Goal: Task Accomplishment & Management: Complete application form

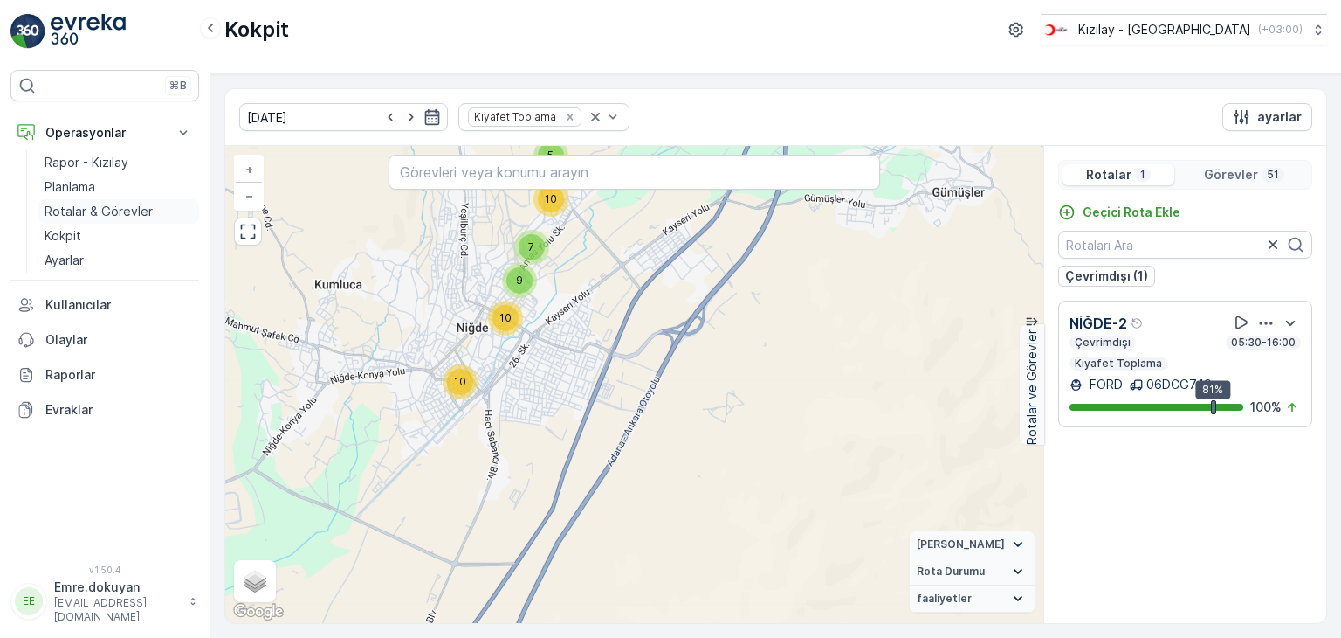
click at [113, 207] on p "Rotalar & Görevler" at bounding box center [99, 211] width 108 height 17
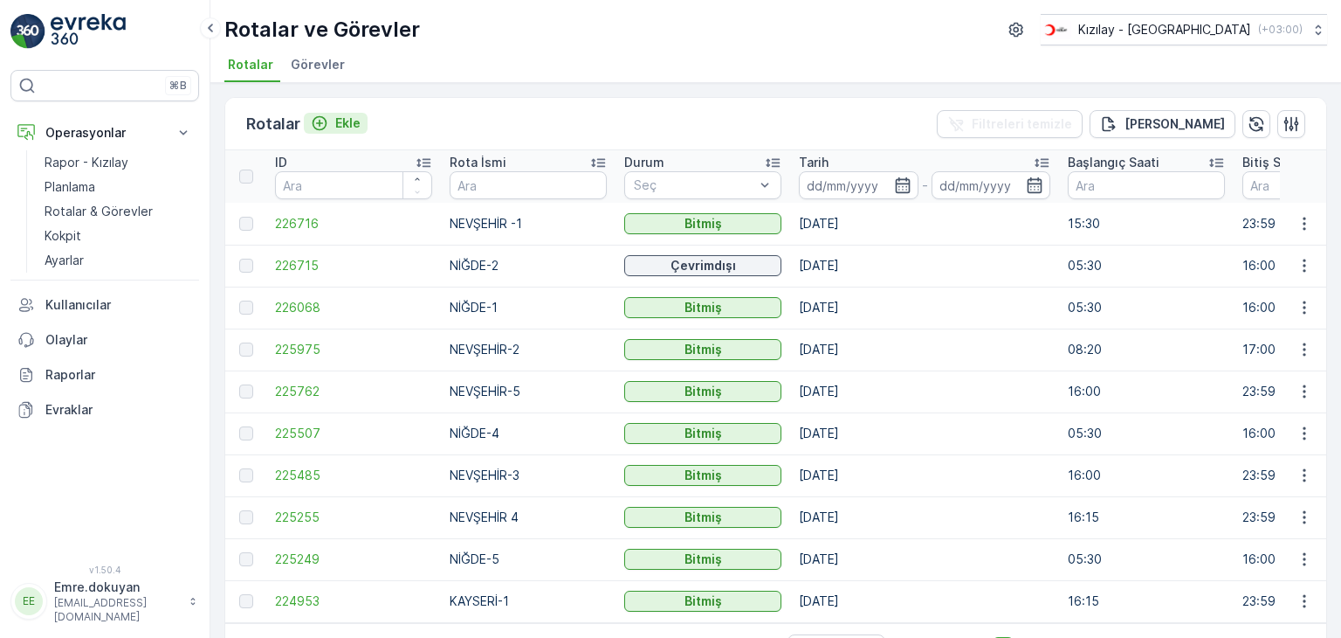
click at [347, 118] on p "Ekle" at bounding box center [347, 122] width 25 height 17
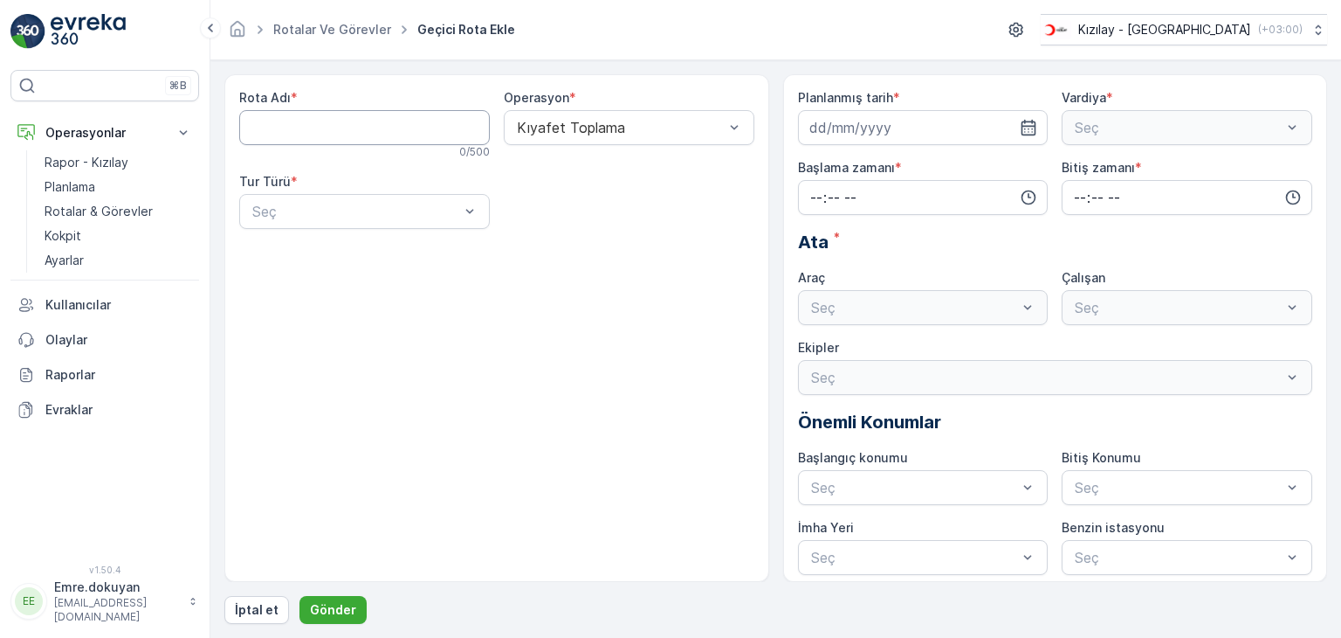
click at [382, 128] on Adı "Rota Adı" at bounding box center [364, 127] width 251 height 35
type Adı "NİĞDE-3"
click at [569, 162] on span "Kıyafet Toplama" at bounding box center [568, 170] width 108 height 16
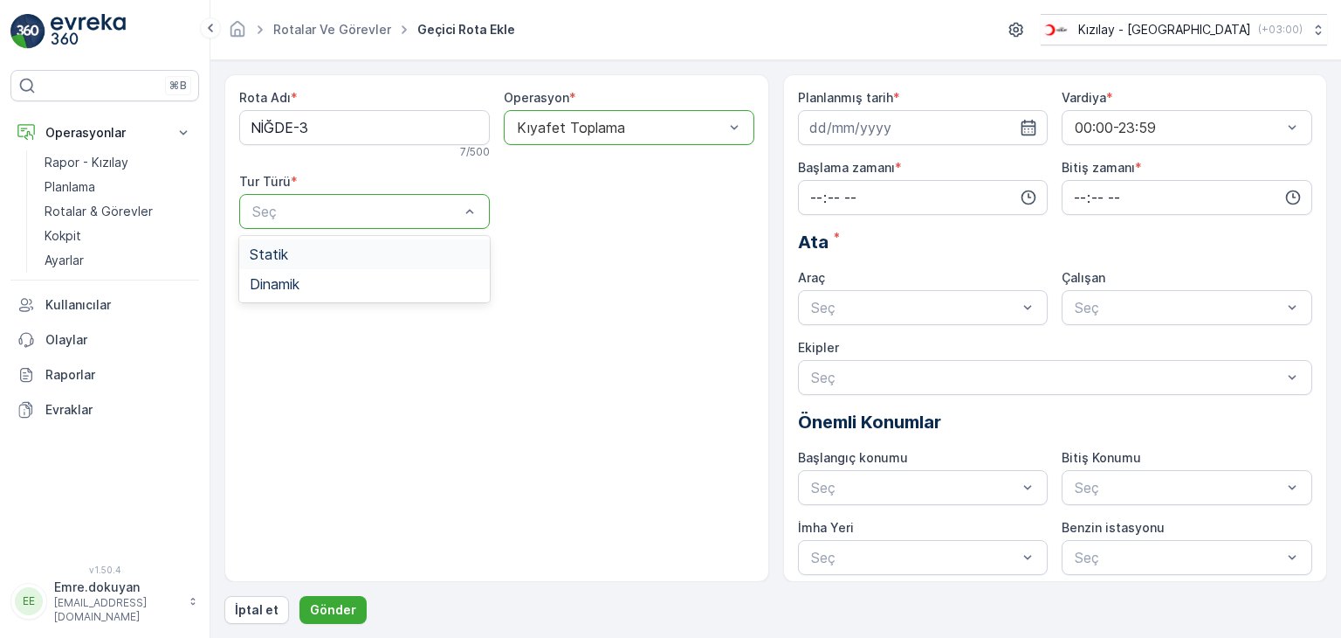
click at [366, 260] on div "Statik" at bounding box center [365, 254] width 230 height 16
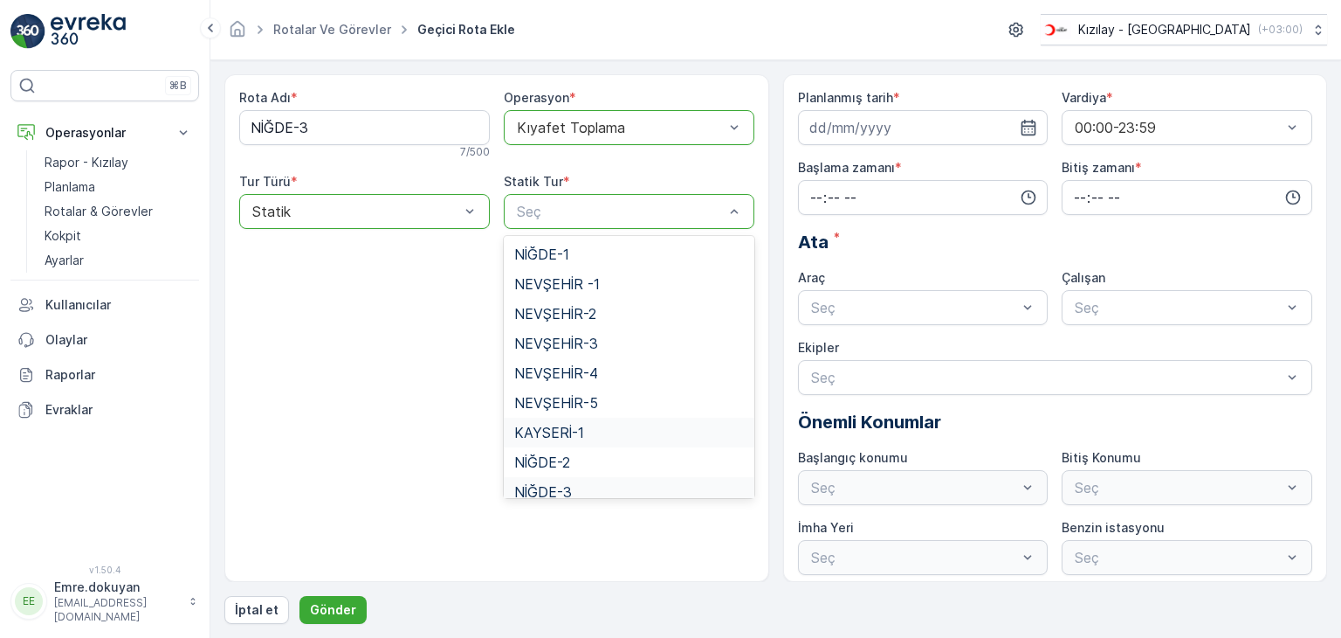
scroll to position [72, 0]
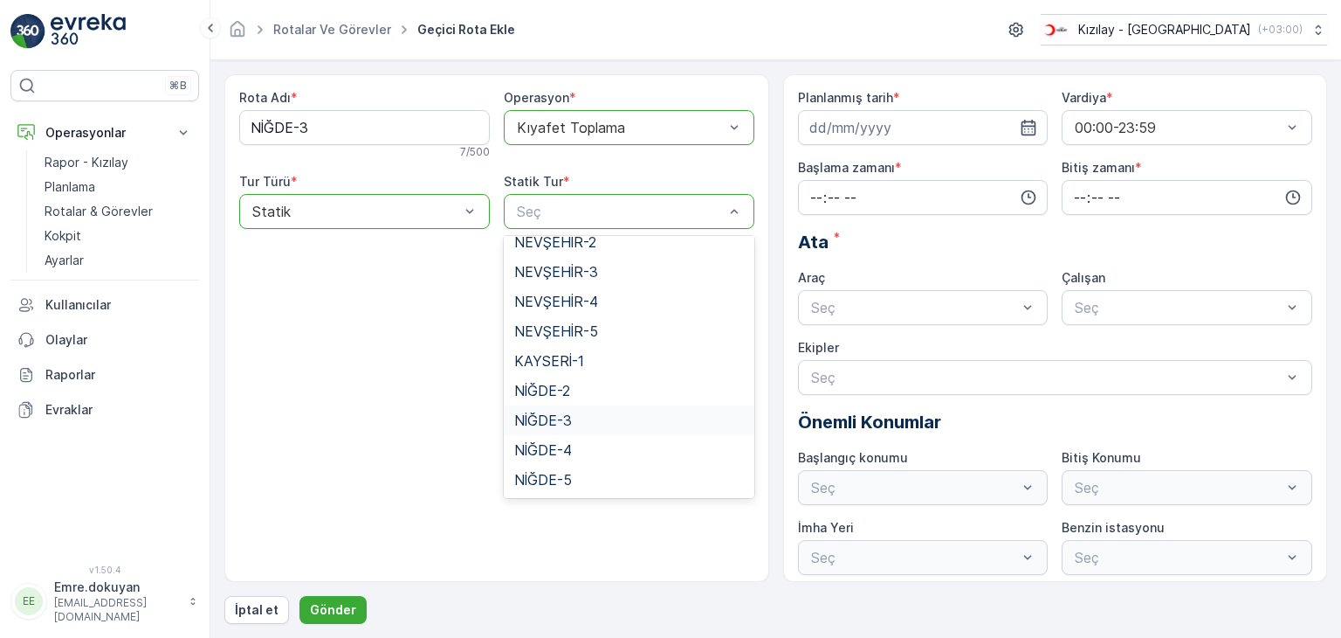
click at [546, 423] on span "NİĞDE-3" at bounding box center [543, 420] width 58 height 16
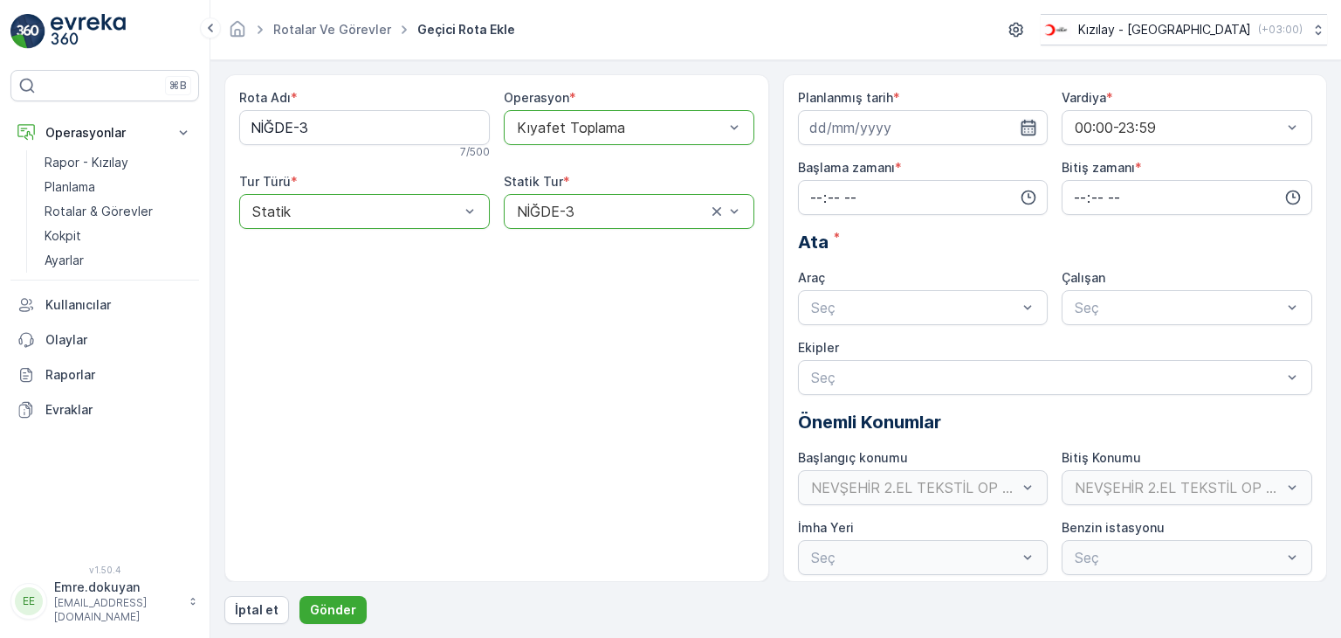
click at [1027, 127] on icon "button" at bounding box center [1028, 127] width 17 height 17
click at [891, 341] on div "24" at bounding box center [891, 342] width 28 height 28
type input "[DATE]"
click at [812, 190] on input "time" at bounding box center [923, 197] width 251 height 35
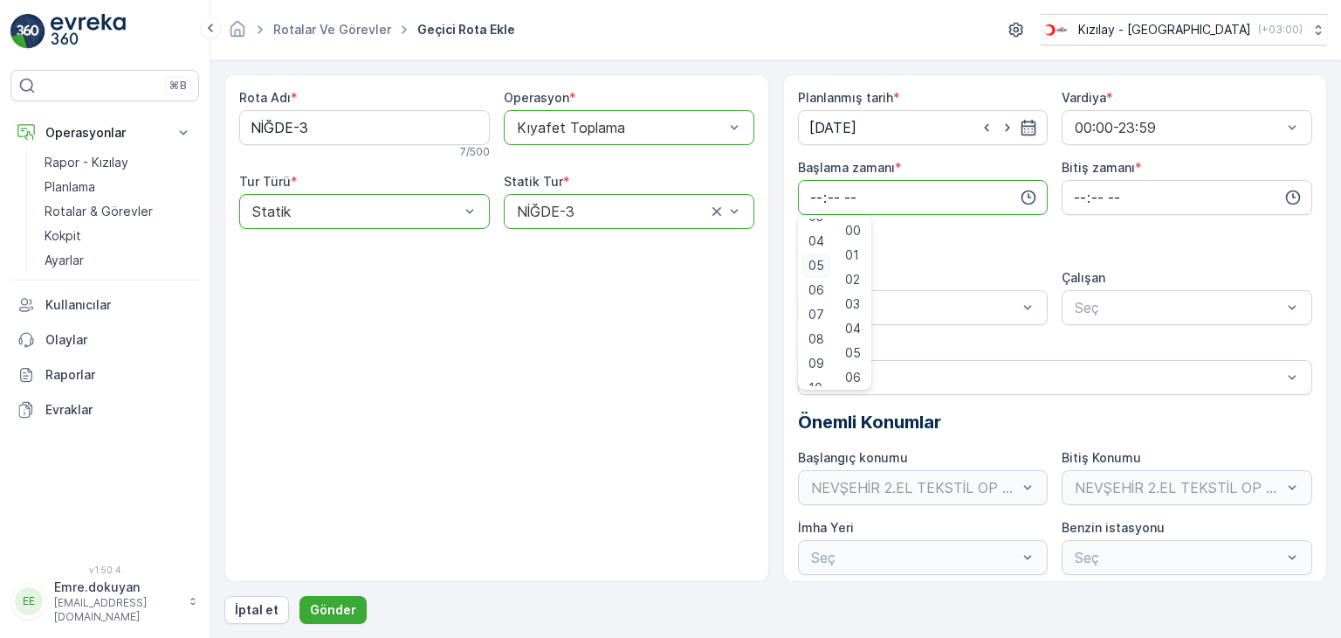
click at [817, 263] on span "05" at bounding box center [817, 265] width 16 height 17
click at [856, 350] on span "30" at bounding box center [852, 352] width 15 height 17
type input "05:30"
click at [1072, 194] on input "time" at bounding box center [1187, 197] width 251 height 35
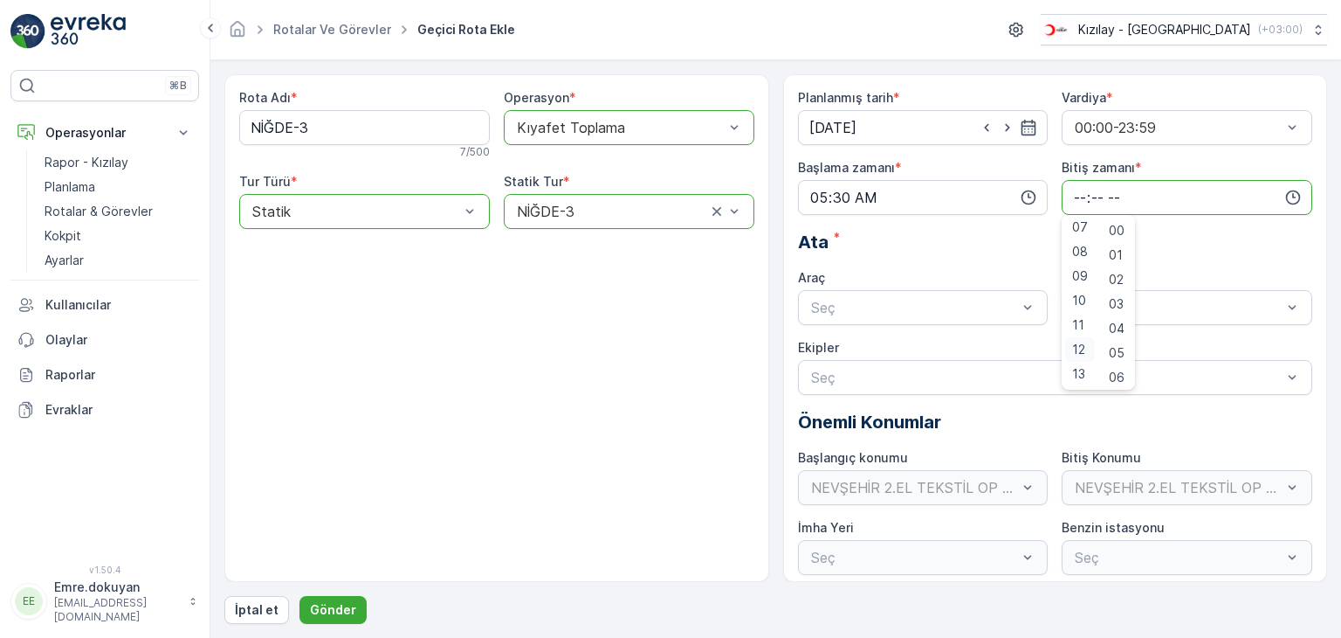
scroll to position [262, 0]
click at [1076, 357] on span "16" at bounding box center [1079, 359] width 14 height 17
type input "16:00"
click at [1117, 229] on span "00" at bounding box center [1117, 230] width 16 height 17
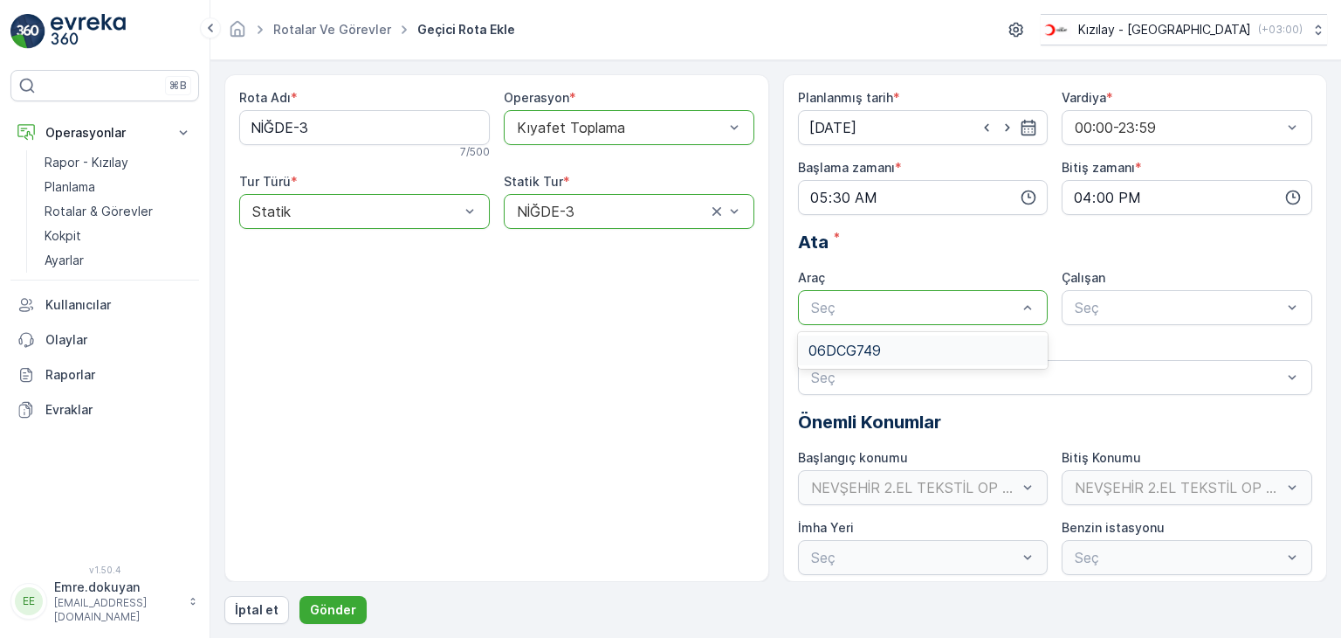
click at [877, 351] on span "06DCG749" at bounding box center [845, 350] width 72 height 16
click at [1111, 345] on div "FORD" at bounding box center [1187, 350] width 230 height 16
click at [328, 608] on p "Gönder" at bounding box center [333, 609] width 46 height 17
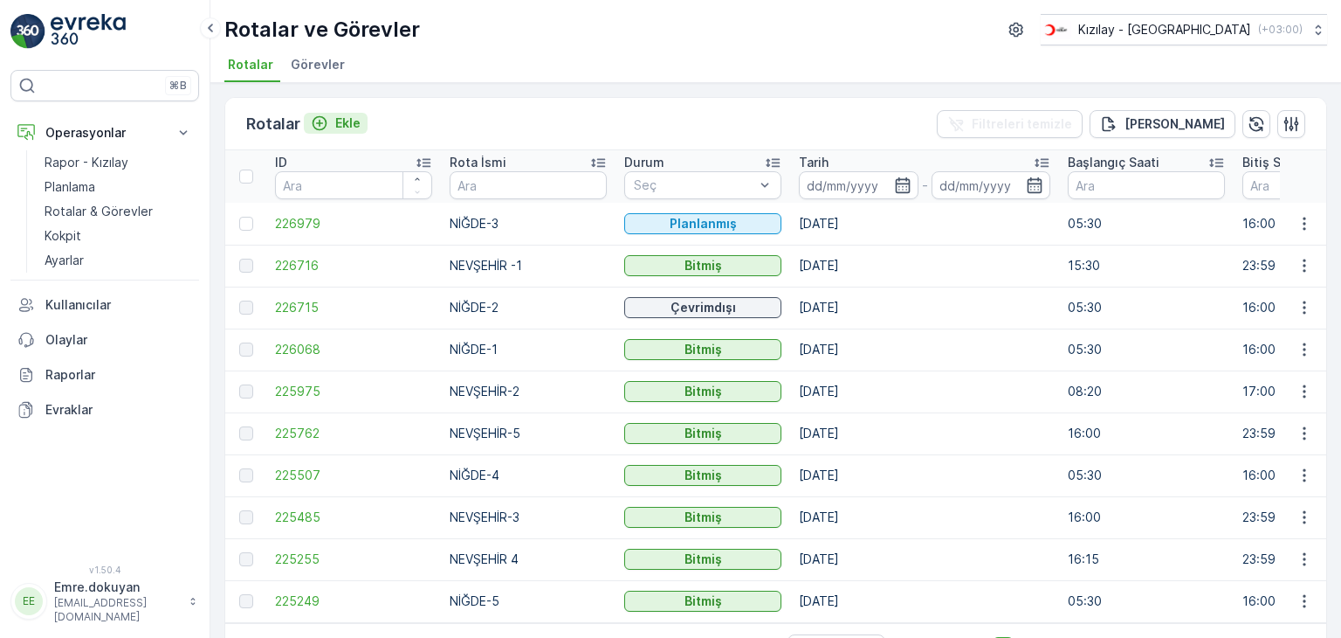
click at [346, 118] on p "Ekle" at bounding box center [347, 122] width 25 height 17
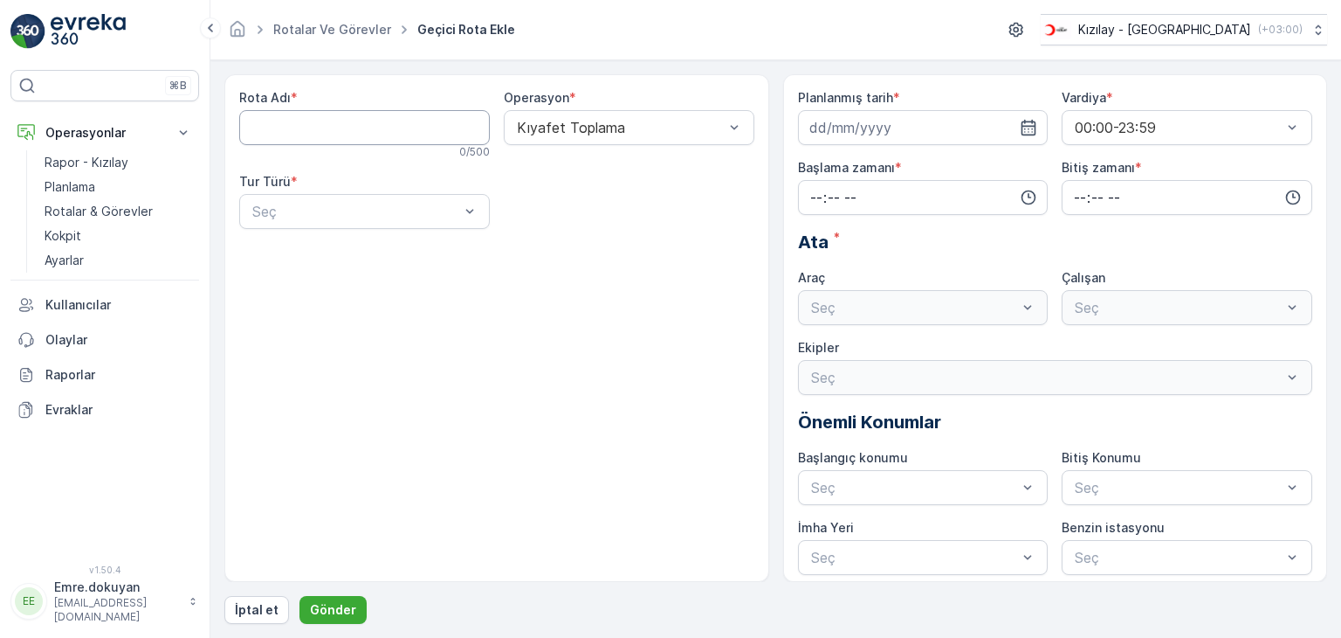
click at [328, 134] on Adı "Rota Adı" at bounding box center [364, 127] width 251 height 35
type Adı "NEVŞEHİR 4"
click at [566, 167] on span "Kıyafet Toplama" at bounding box center [568, 170] width 108 height 16
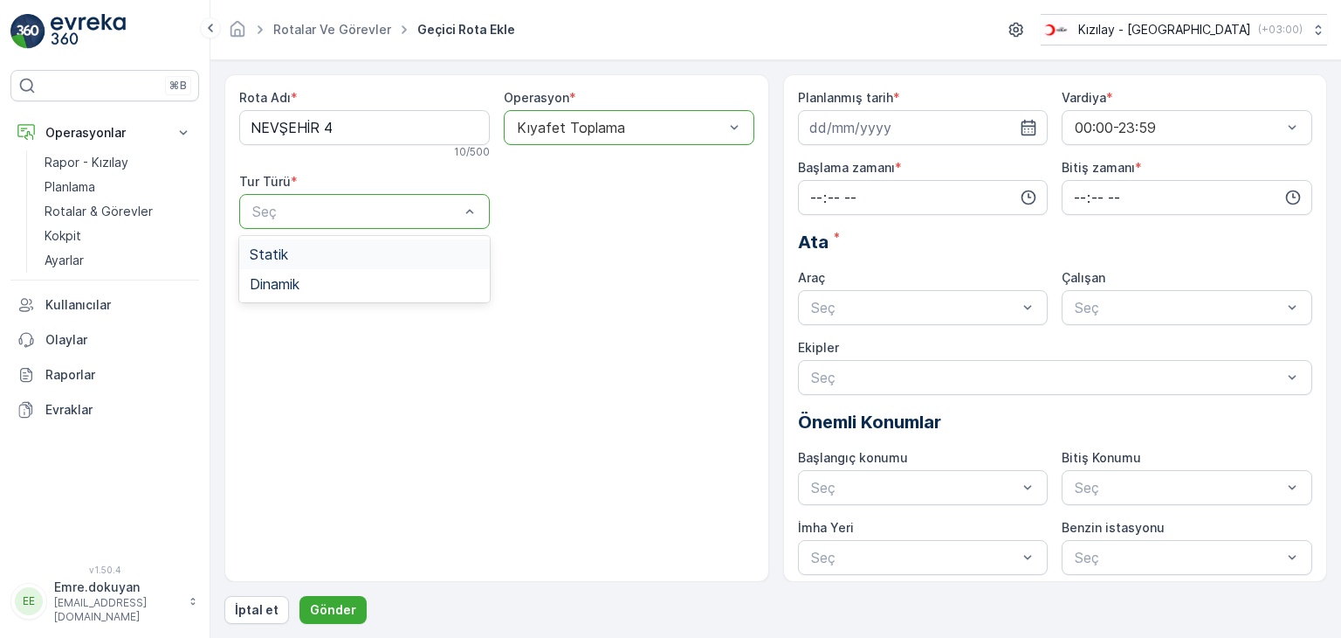
click at [335, 253] on div "Statik" at bounding box center [365, 254] width 230 height 16
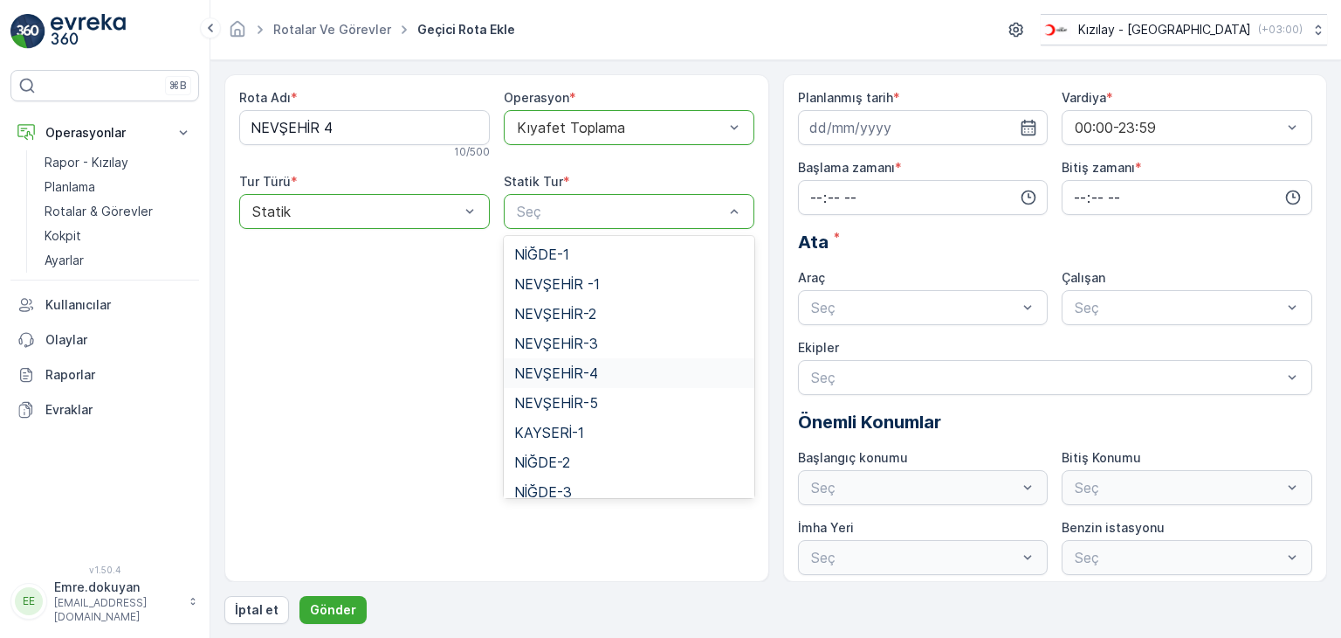
click at [572, 372] on span "NEVŞEHİR-4" at bounding box center [556, 373] width 84 height 16
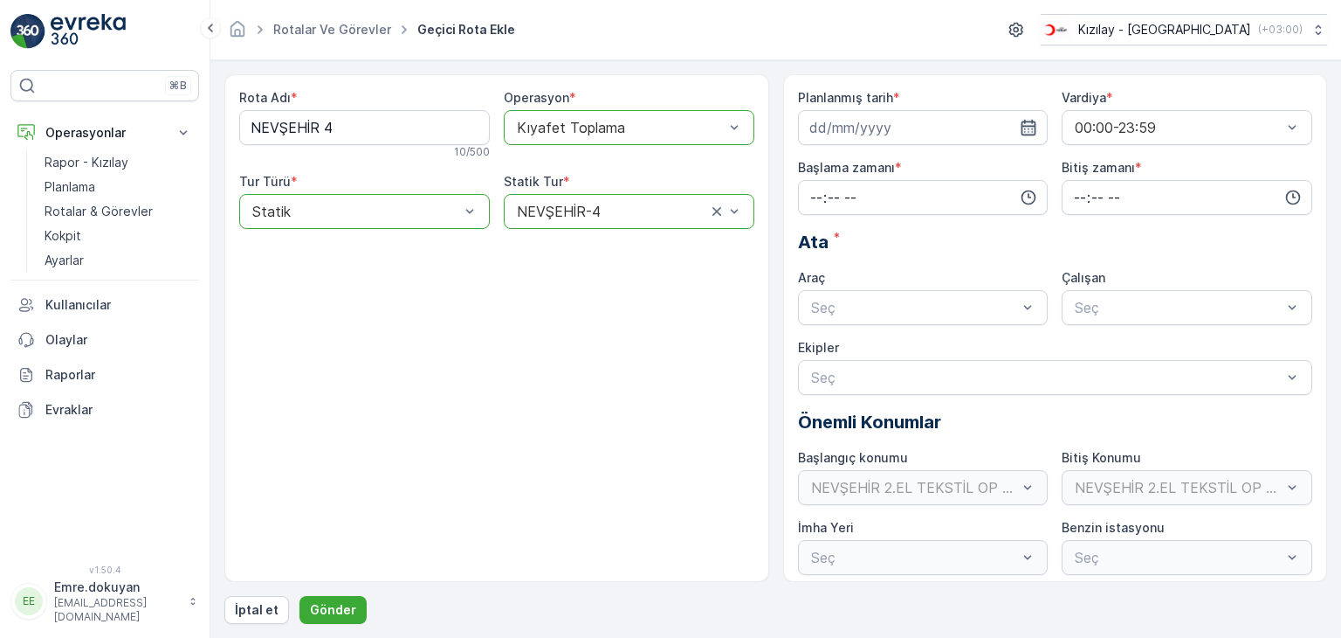
click at [1023, 126] on icon "button" at bounding box center [1029, 128] width 15 height 16
click at [859, 344] on div "23" at bounding box center [859, 342] width 28 height 28
type input "[DATE]"
click at [812, 192] on input "time" at bounding box center [923, 197] width 251 height 35
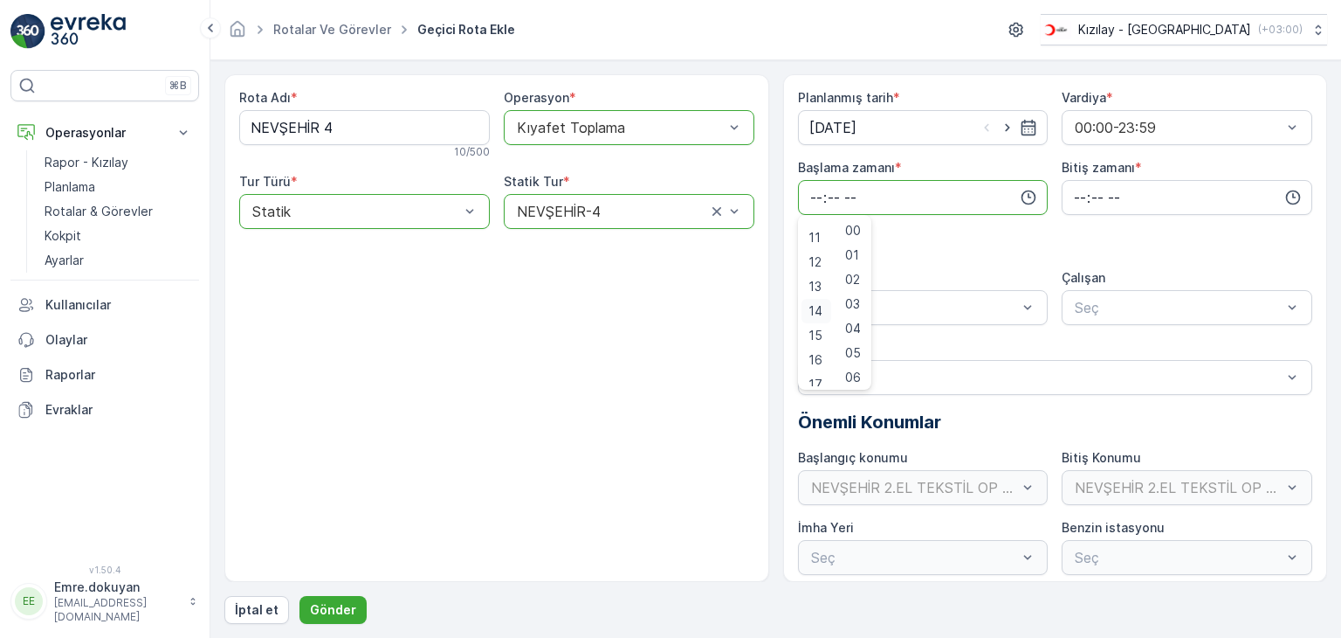
click at [817, 309] on span "14" at bounding box center [816, 310] width 14 height 17
click at [817, 334] on span "15" at bounding box center [816, 335] width 14 height 17
type input "15:00"
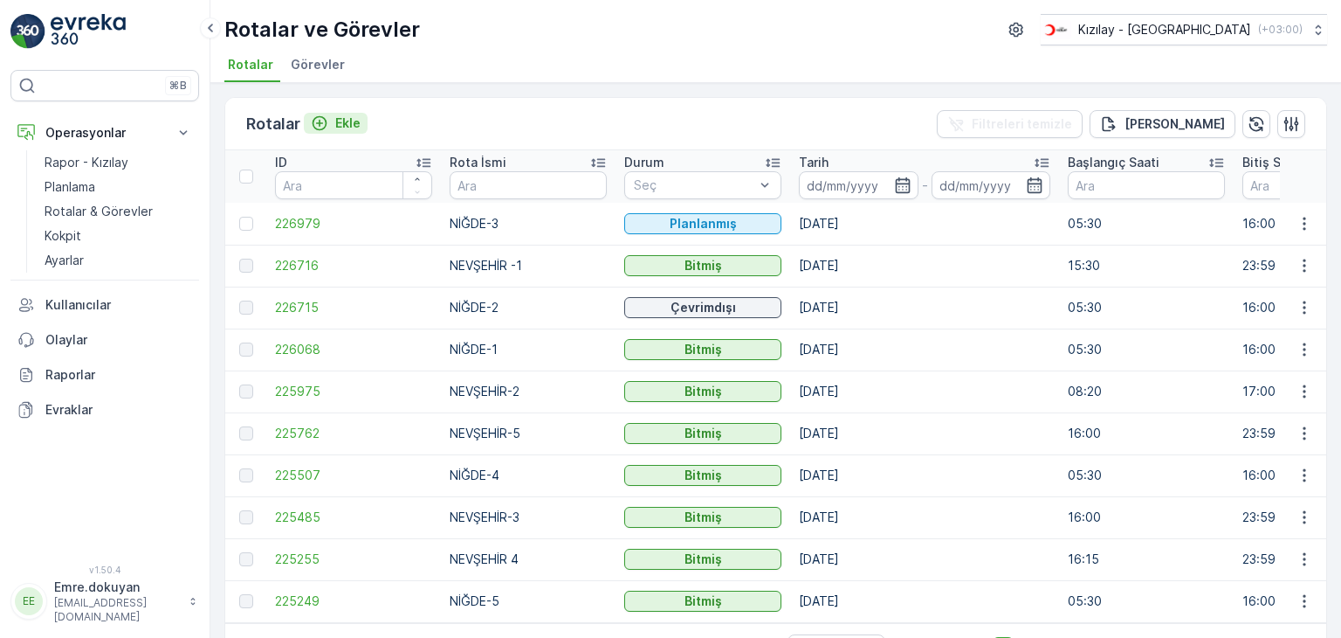
click at [348, 120] on p "Ekle" at bounding box center [347, 122] width 25 height 17
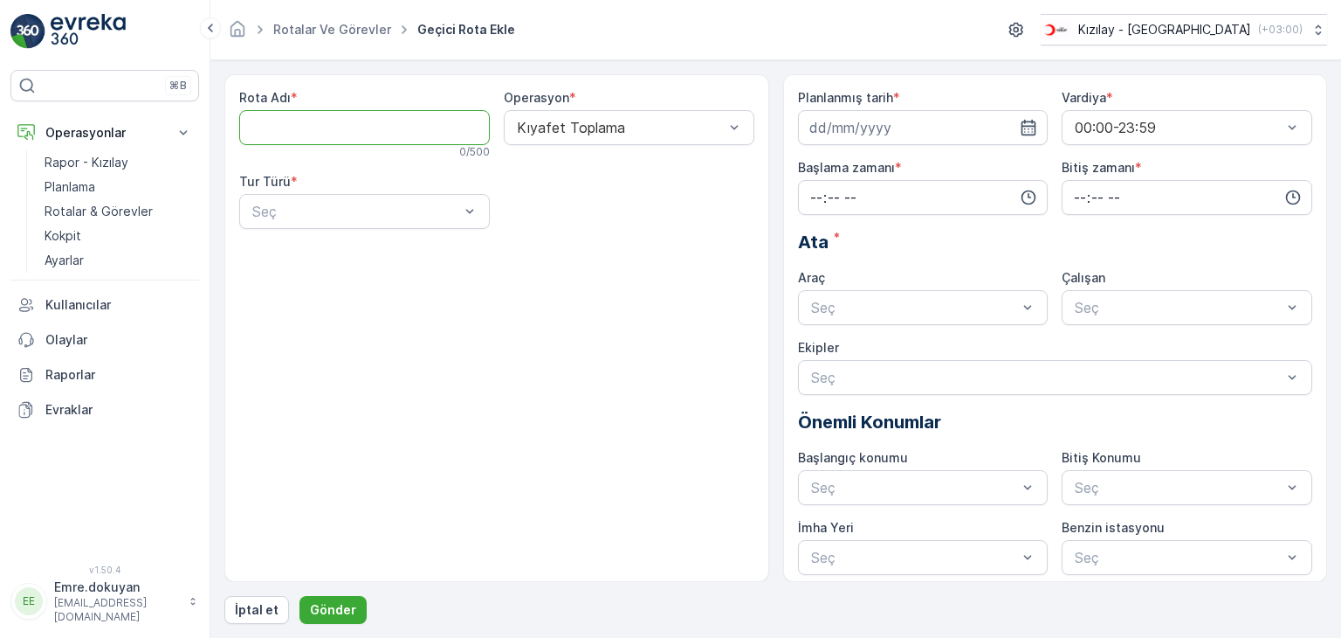
click at [348, 121] on Adı "Rota Adı" at bounding box center [364, 127] width 251 height 35
type Adı "NEVŞEHİR 4"
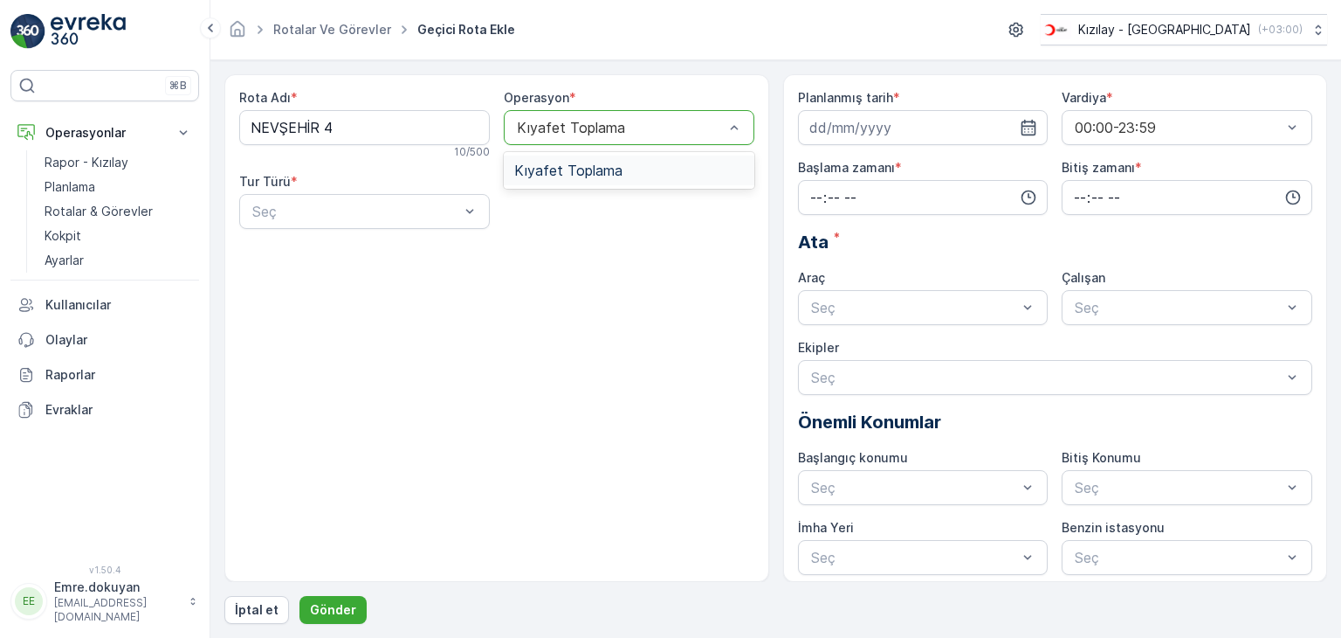
click at [604, 165] on span "Kıyafet Toplama" at bounding box center [568, 170] width 108 height 16
click at [347, 257] on div "Statik" at bounding box center [365, 254] width 230 height 16
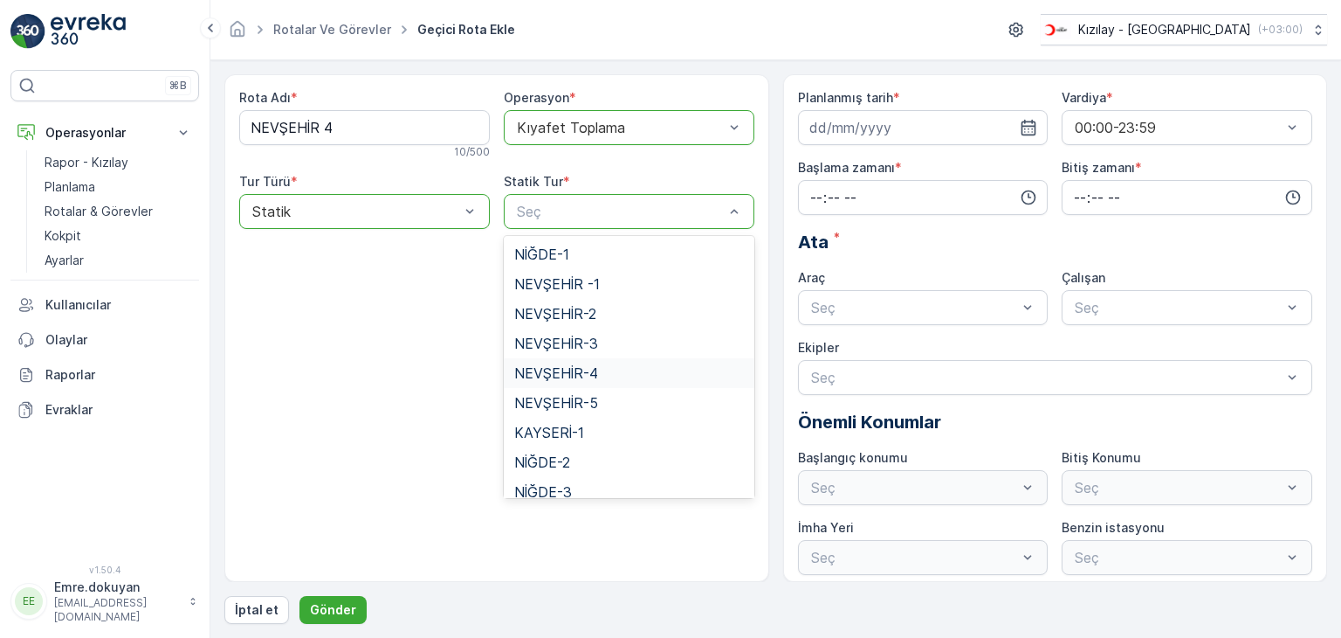
click at [569, 373] on span "NEVŞEHİR-4" at bounding box center [556, 373] width 84 height 16
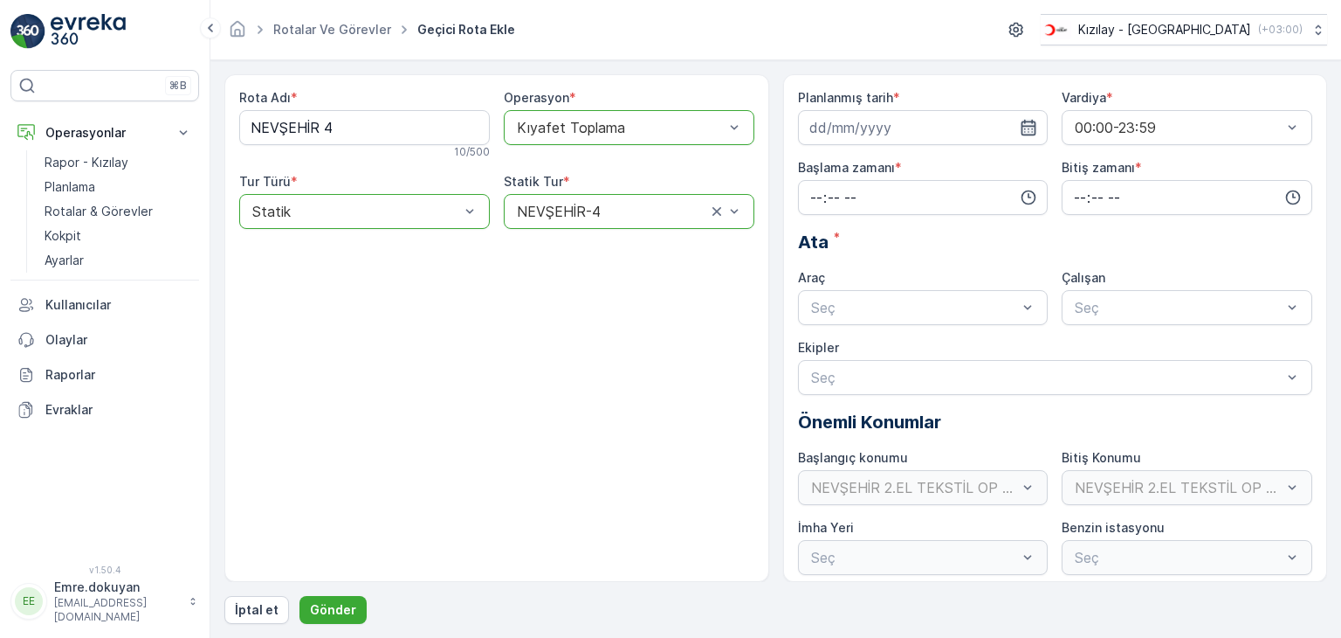
click at [1027, 124] on icon "button" at bounding box center [1028, 127] width 17 height 17
click at [857, 344] on div "23" at bounding box center [859, 342] width 28 height 28
type input "[DATE]"
click at [818, 193] on input "time" at bounding box center [923, 197] width 251 height 35
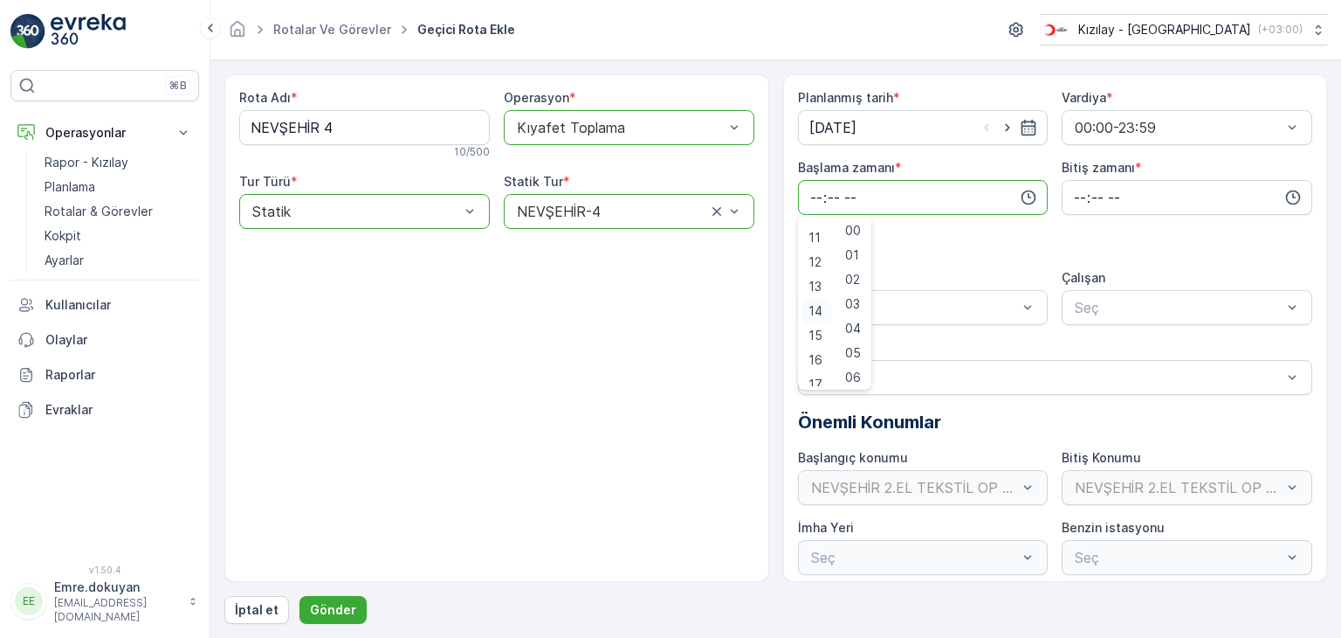
click at [815, 313] on span "14" at bounding box center [816, 310] width 14 height 17
click at [854, 312] on span "50" at bounding box center [853, 310] width 16 height 17
type input "14:50"
click at [1075, 194] on input "time" at bounding box center [1187, 197] width 251 height 35
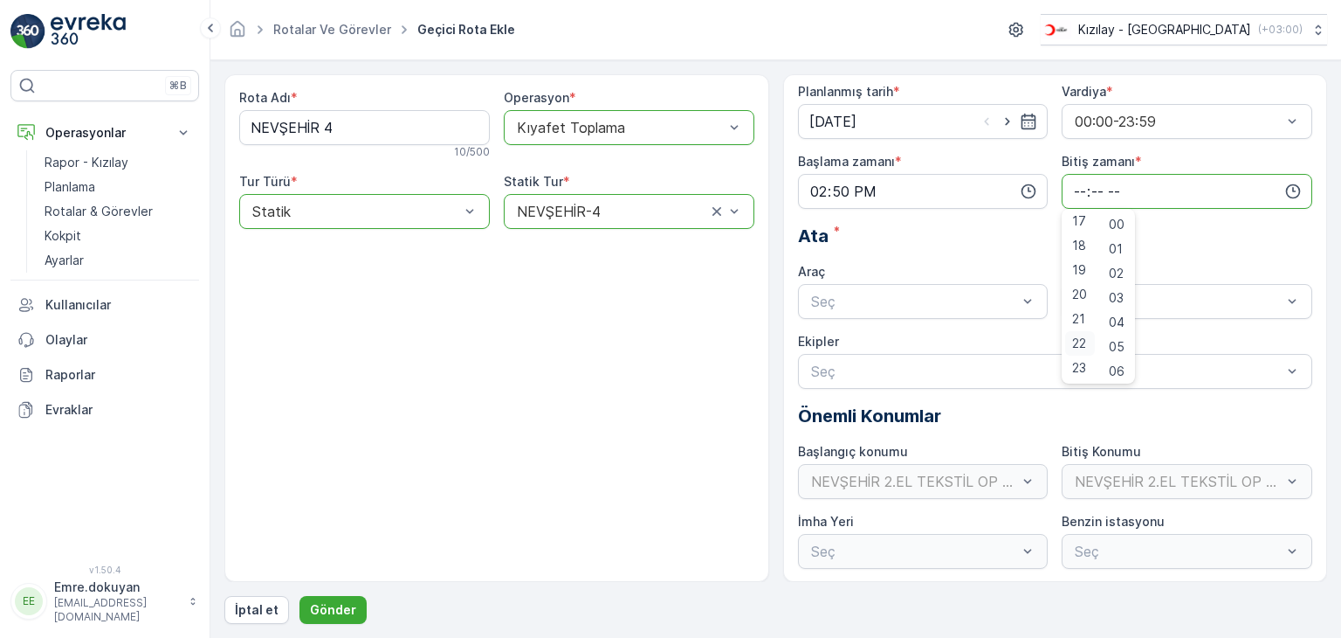
scroll to position [7, 0]
click at [1077, 365] on span "23" at bounding box center [1079, 366] width 14 height 17
click at [1124, 367] on span "59" at bounding box center [1117, 366] width 16 height 17
type input "23:59"
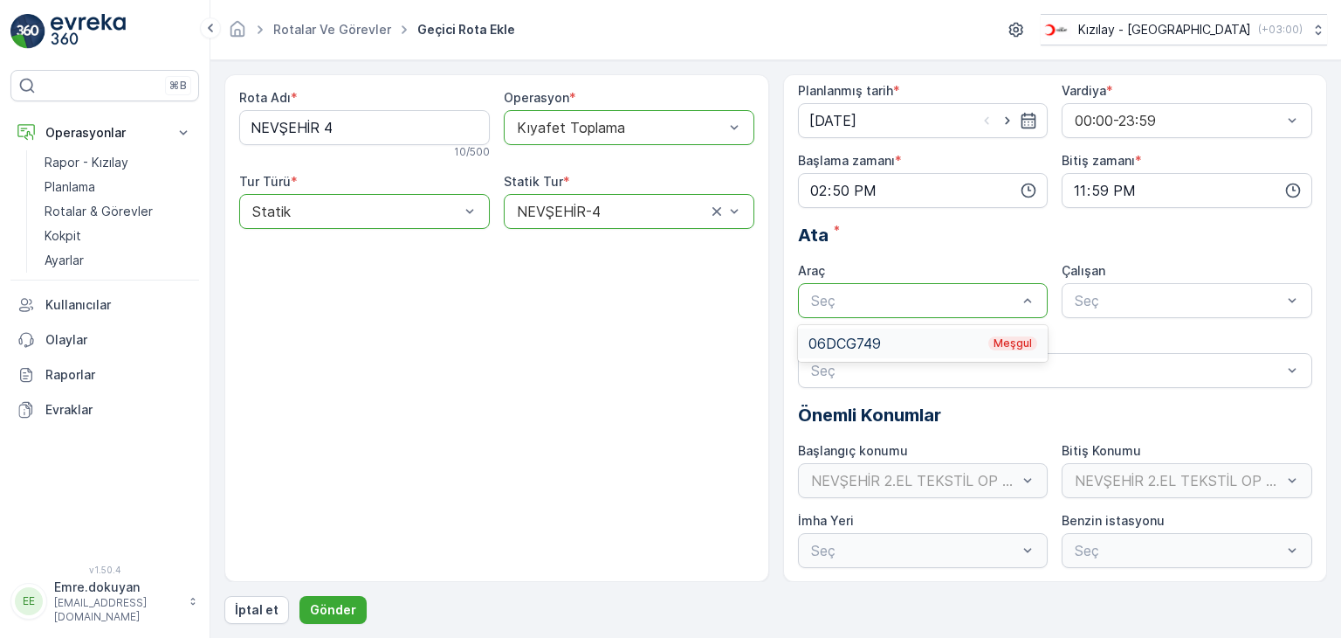
click at [886, 342] on div "06DCG749 Meşgul" at bounding box center [924, 343] width 230 height 16
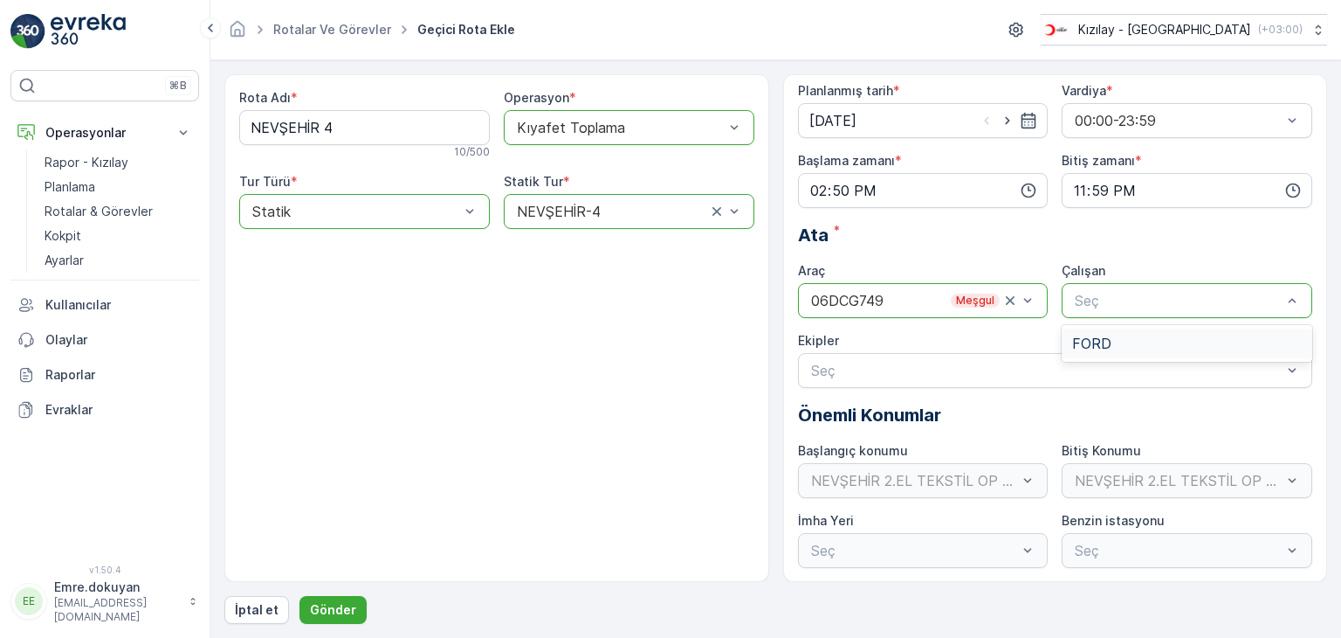
click at [1107, 340] on span "FORD" at bounding box center [1091, 343] width 39 height 16
click at [325, 608] on p "Gönder" at bounding box center [333, 609] width 46 height 17
